Goal: Check status: Check status

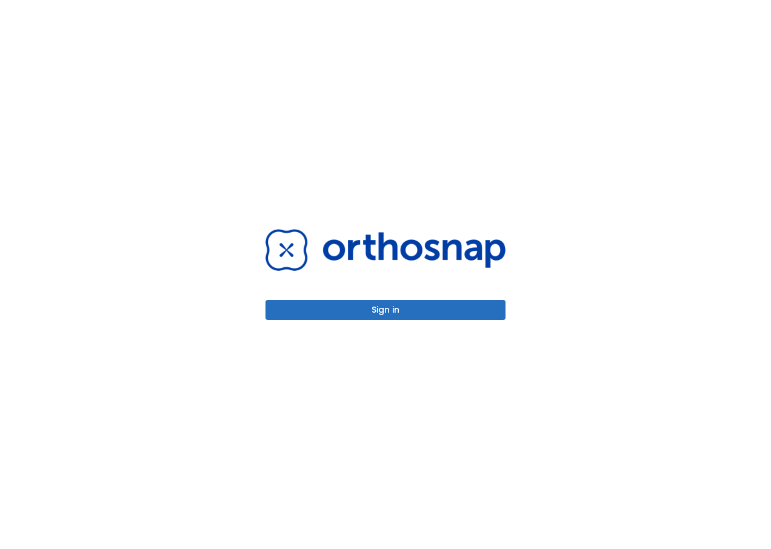
click at [375, 315] on button "Sign in" at bounding box center [385, 310] width 240 height 20
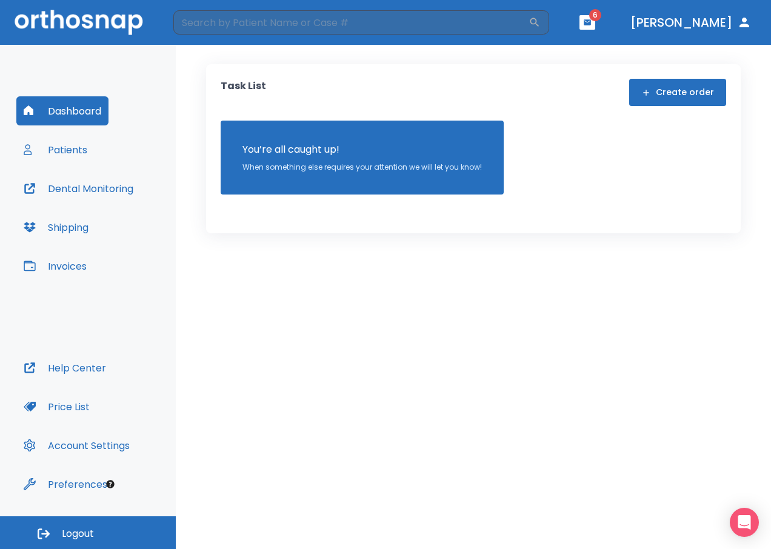
click at [67, 147] on button "Patients" at bounding box center [55, 149] width 78 height 29
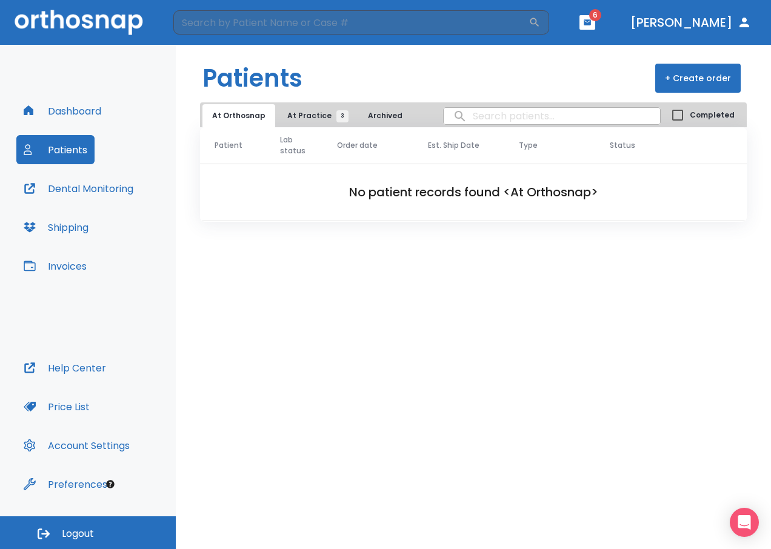
click at [304, 121] on button "At Practice 3" at bounding box center [315, 115] width 75 height 23
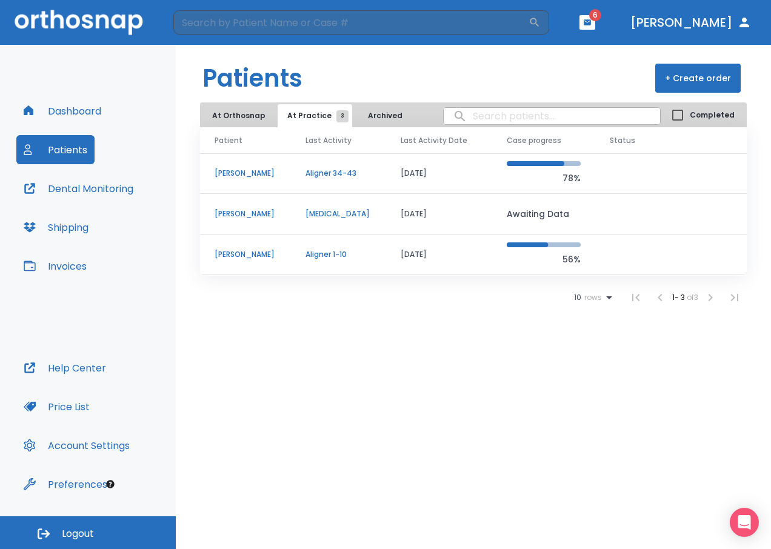
click at [262, 173] on p "[PERSON_NAME]" at bounding box center [246, 173] width 62 height 11
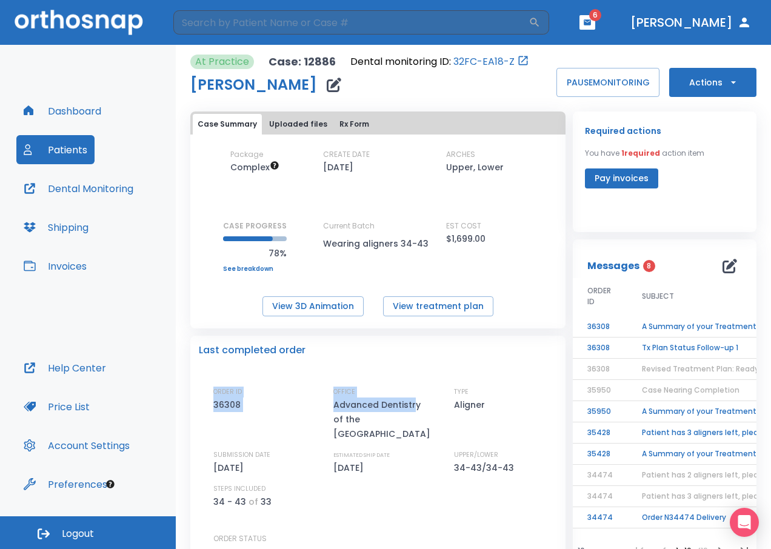
drag, startPoint x: 412, startPoint y: 351, endPoint x: 409, endPoint y: 375, distance: 23.8
click at [409, 375] on div "Last completed order ORDER ID 36308 OFFICE Advanced Dentistry of the East Bay T…" at bounding box center [377, 467] width 375 height 262
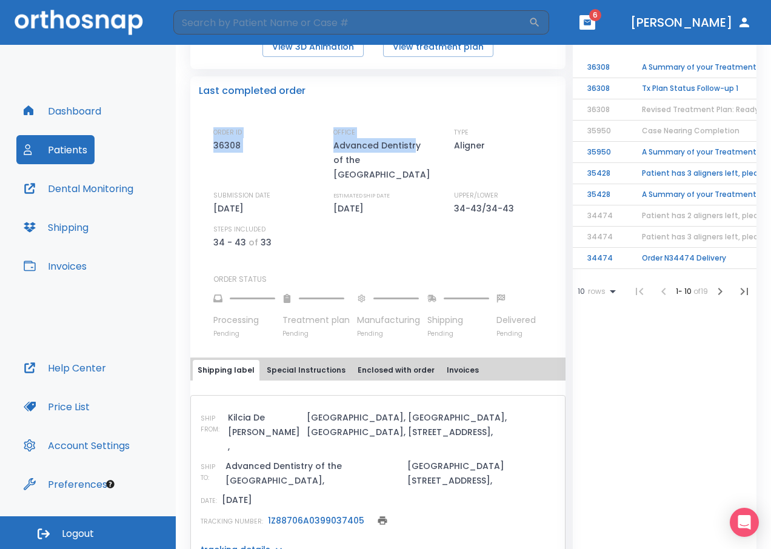
scroll to position [263, 0]
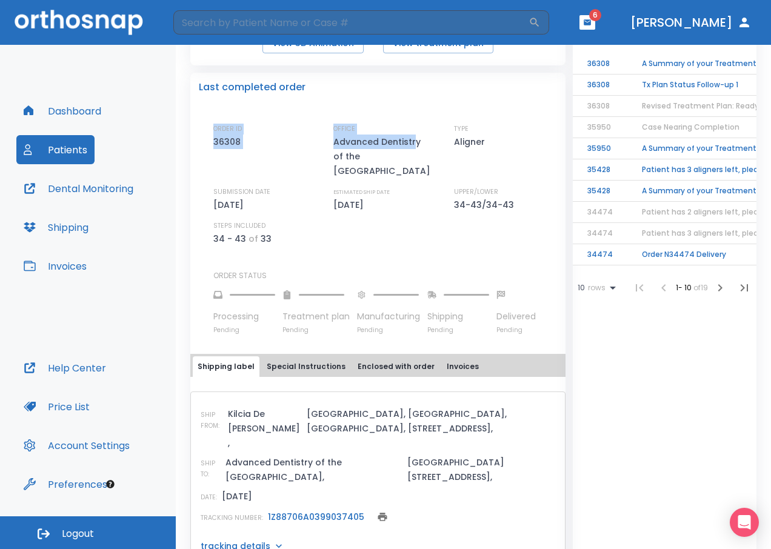
click at [324, 511] on link "1Z88706A0399037405" at bounding box center [316, 517] width 96 height 12
click at [273, 540] on icon at bounding box center [279, 546] width 12 height 12
